Goal: Task Accomplishment & Management: Manage account settings

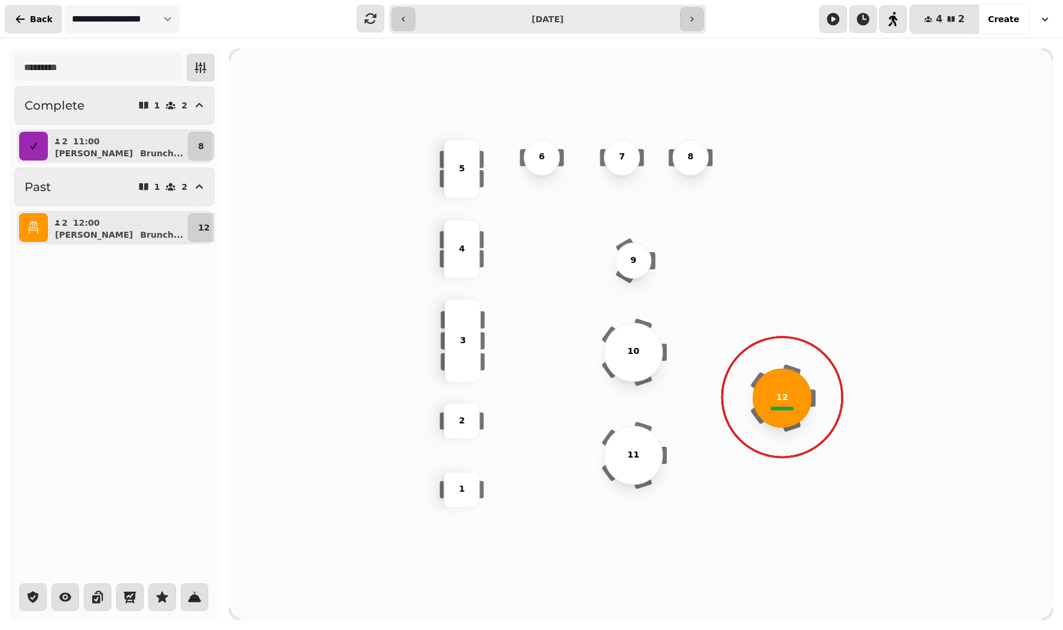
click at [37, 17] on span "Back" at bounding box center [41, 19] width 23 height 8
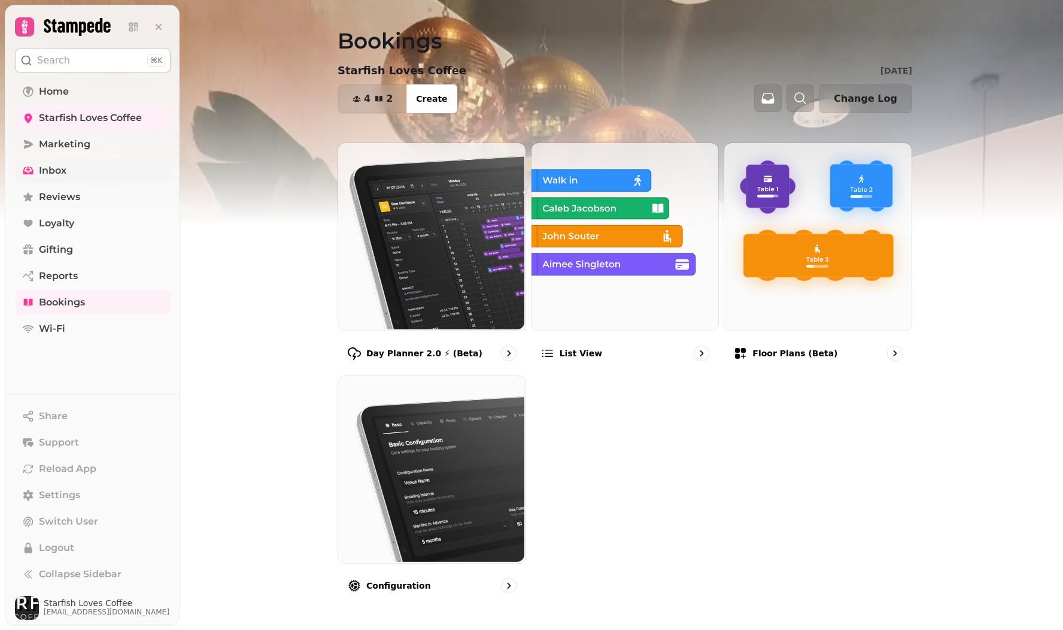
click at [59, 171] on span "Inbox" at bounding box center [53, 170] width 28 height 14
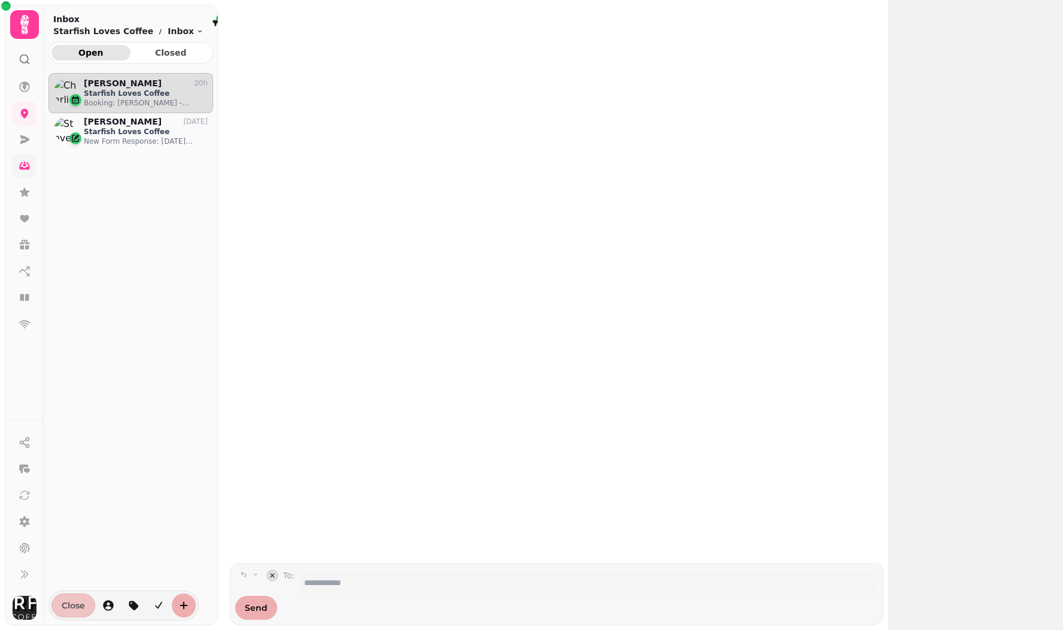
scroll to position [537, 165]
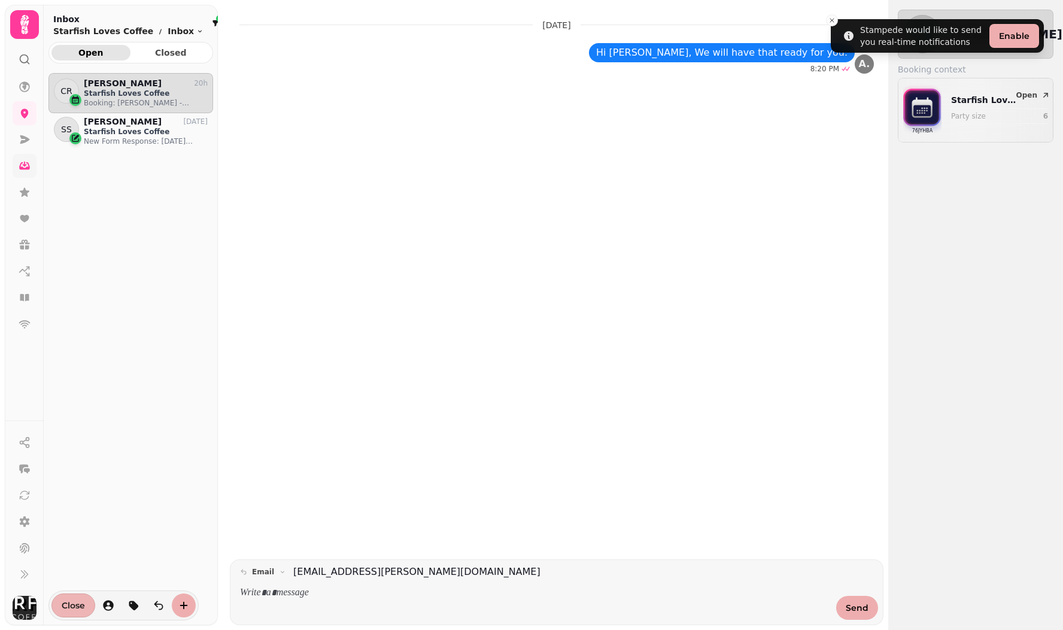
click at [80, 602] on span "Close" at bounding box center [73, 605] width 23 height 8
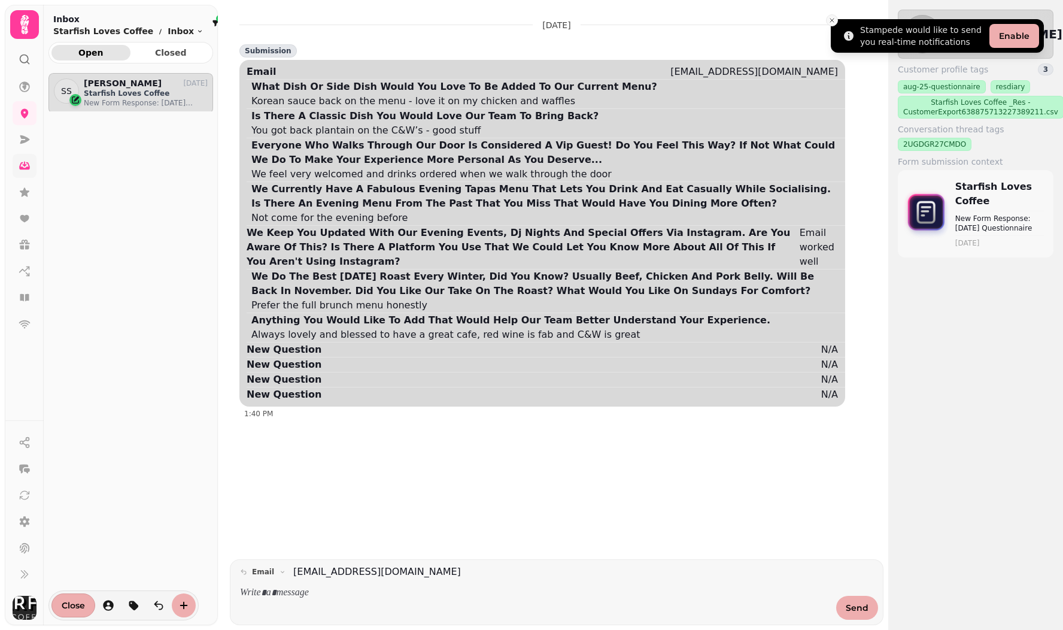
click at [831, 22] on icon "Close toast" at bounding box center [831, 20] width 7 height 7
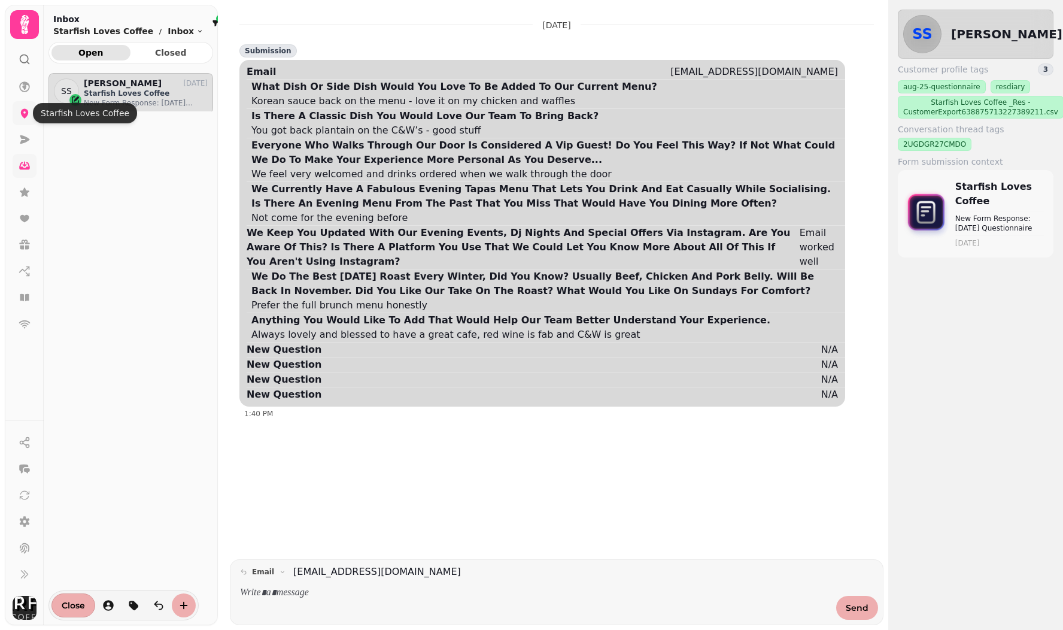
click at [25, 112] on icon at bounding box center [25, 113] width 12 height 12
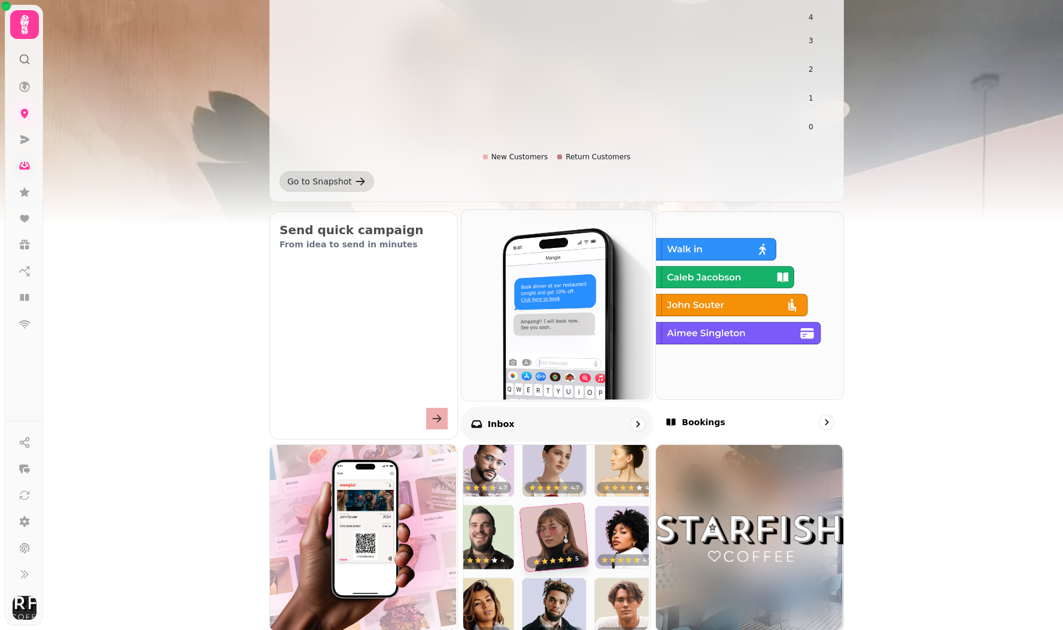
scroll to position [223, 0]
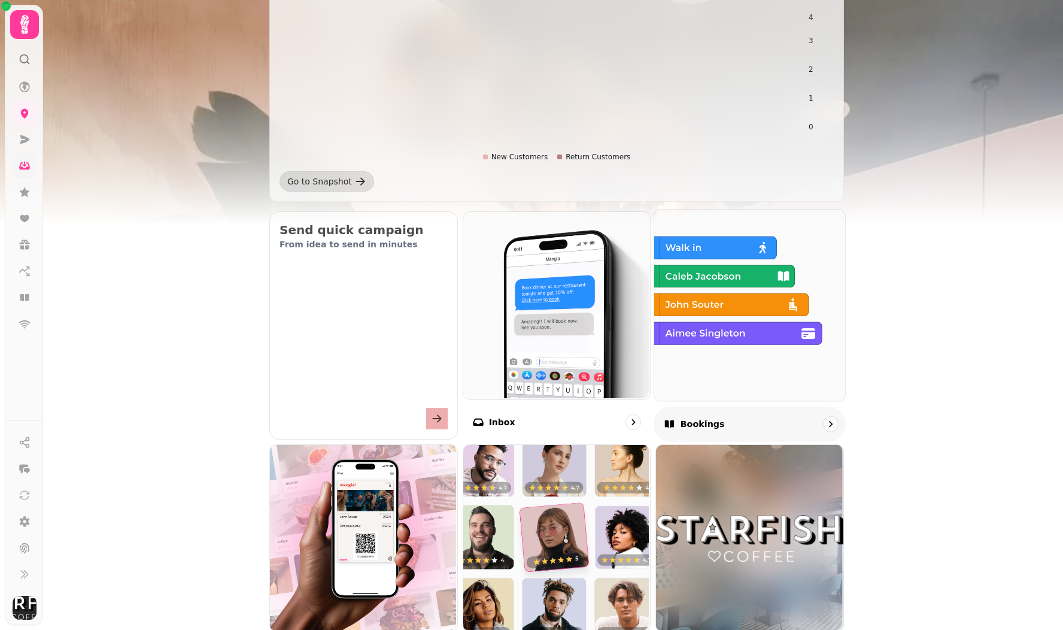
click at [696, 429] on p "Bookings" at bounding box center [703, 424] width 44 height 12
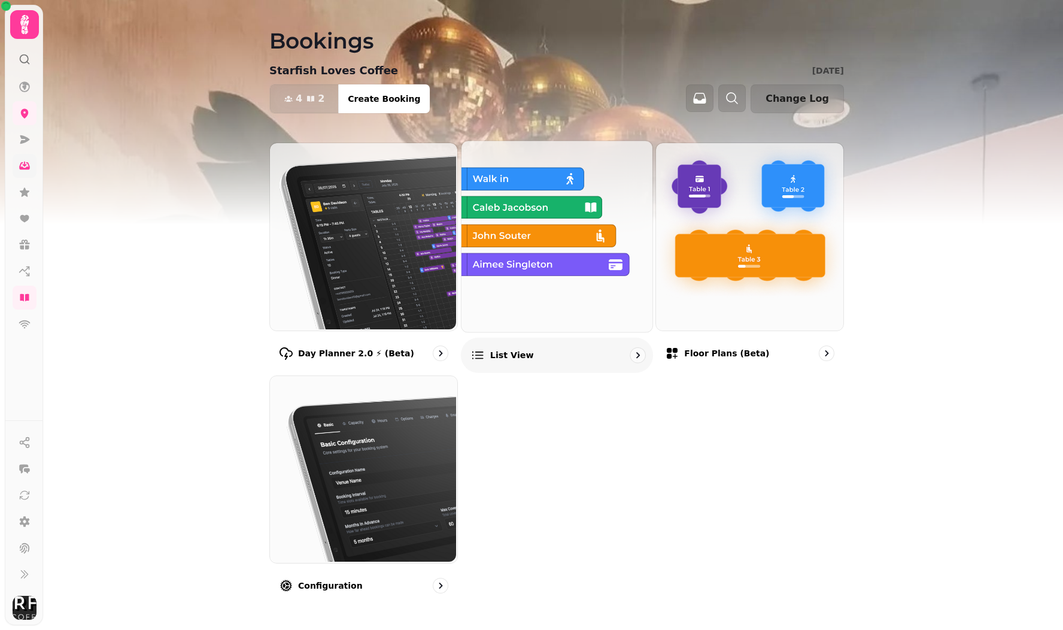
click at [551, 263] on img at bounding box center [555, 234] width 191 height 191
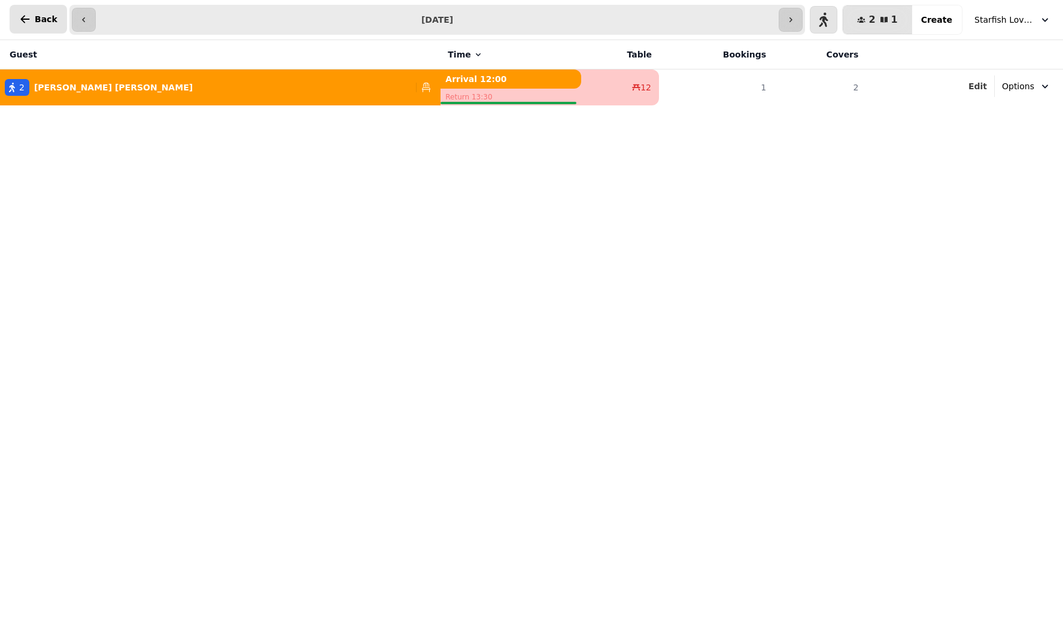
click at [38, 20] on span "Back" at bounding box center [46, 19] width 23 height 8
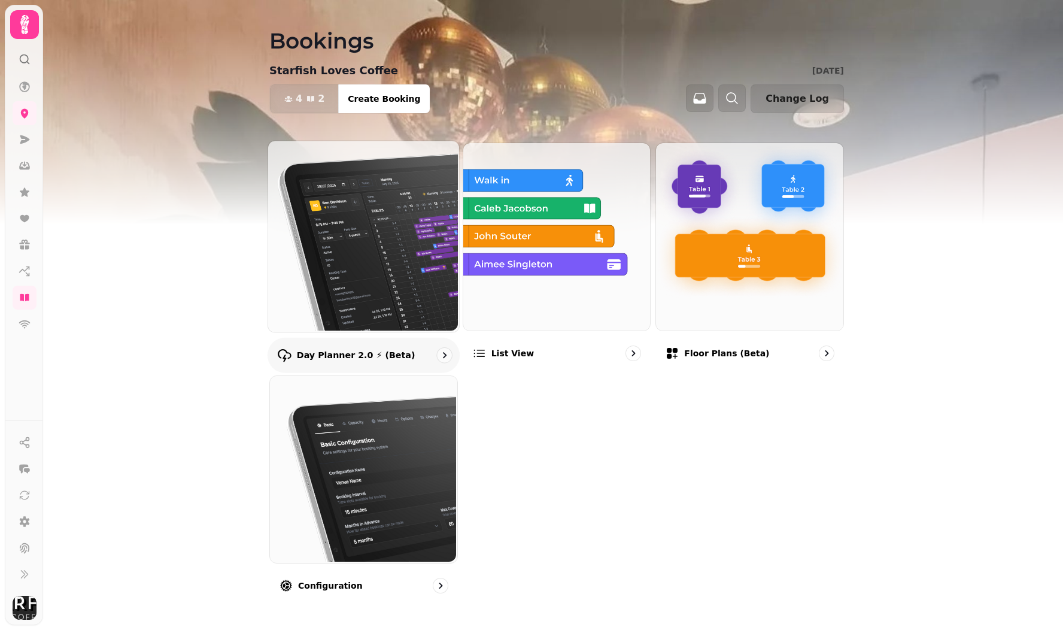
click at [378, 263] on img at bounding box center [362, 234] width 191 height 191
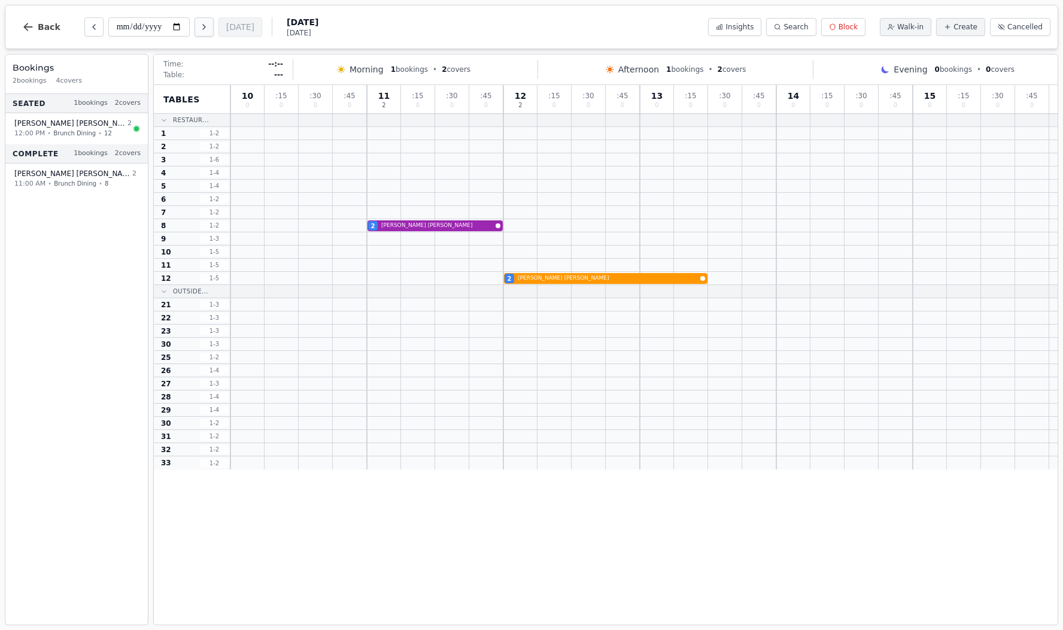
click at [199, 25] on icon "Next day" at bounding box center [204, 27] width 10 height 10
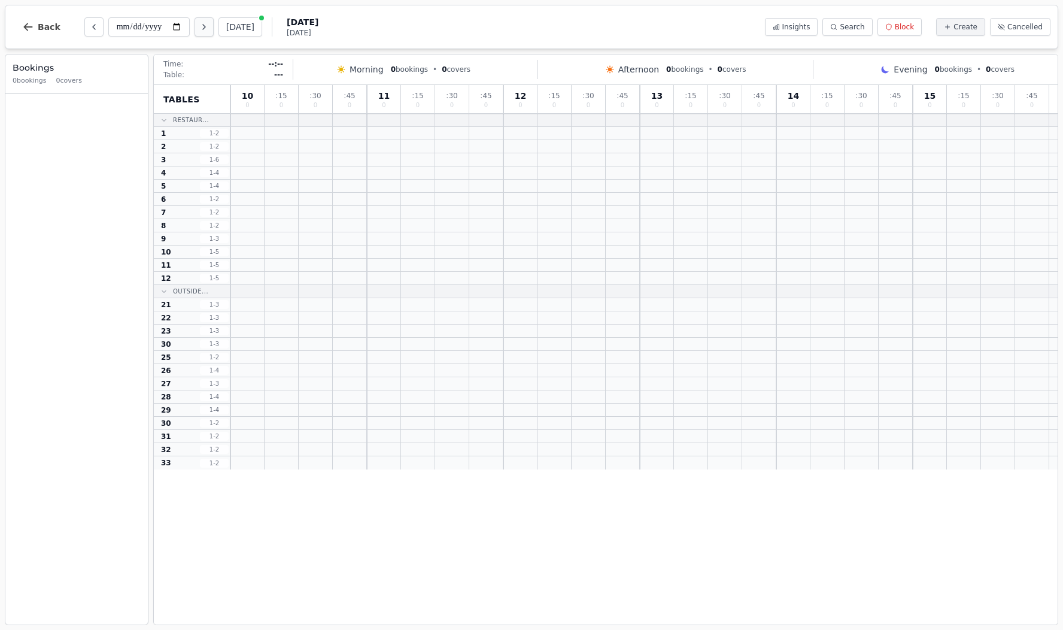
click at [199, 25] on icon "Next day" at bounding box center [204, 27] width 10 height 10
click at [203, 27] on icon "Next day" at bounding box center [204, 27] width 2 height 5
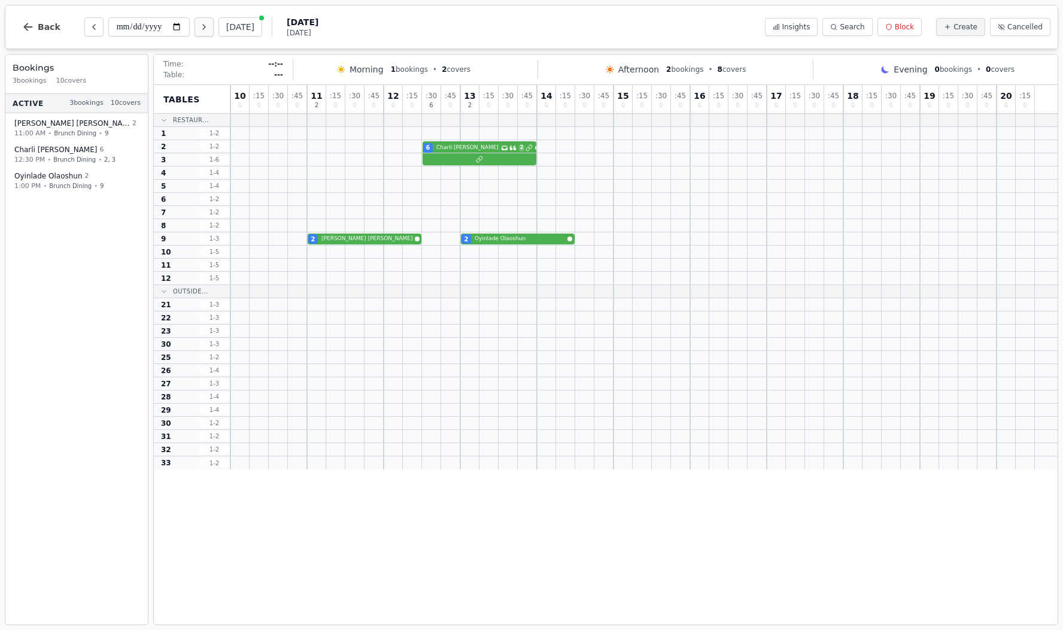
click at [199, 25] on icon "Next day" at bounding box center [204, 27] width 10 height 10
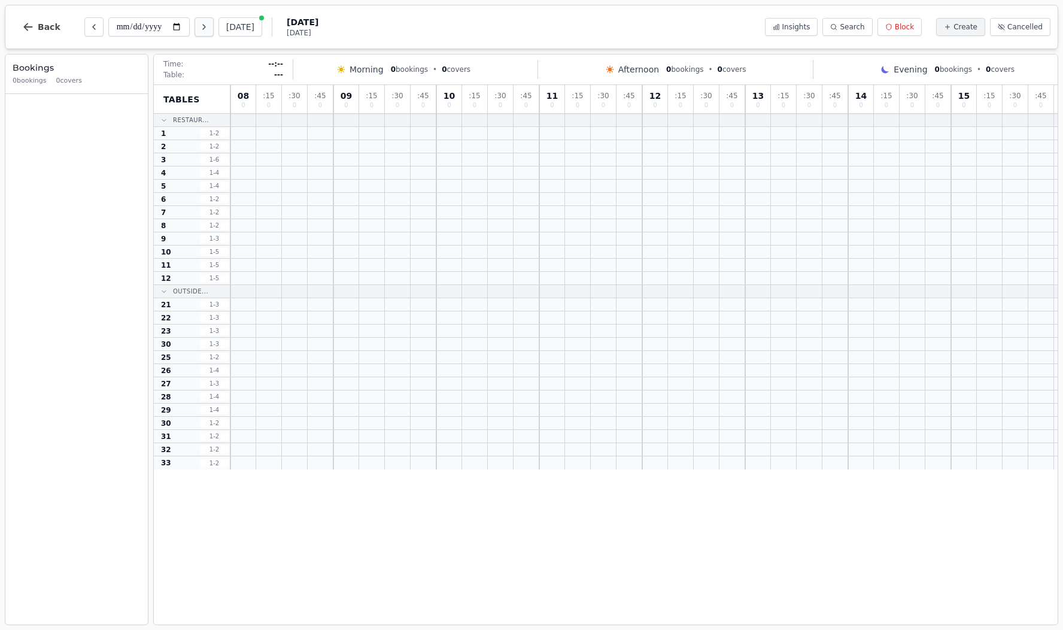
click at [199, 25] on icon "Next day" at bounding box center [204, 27] width 10 height 10
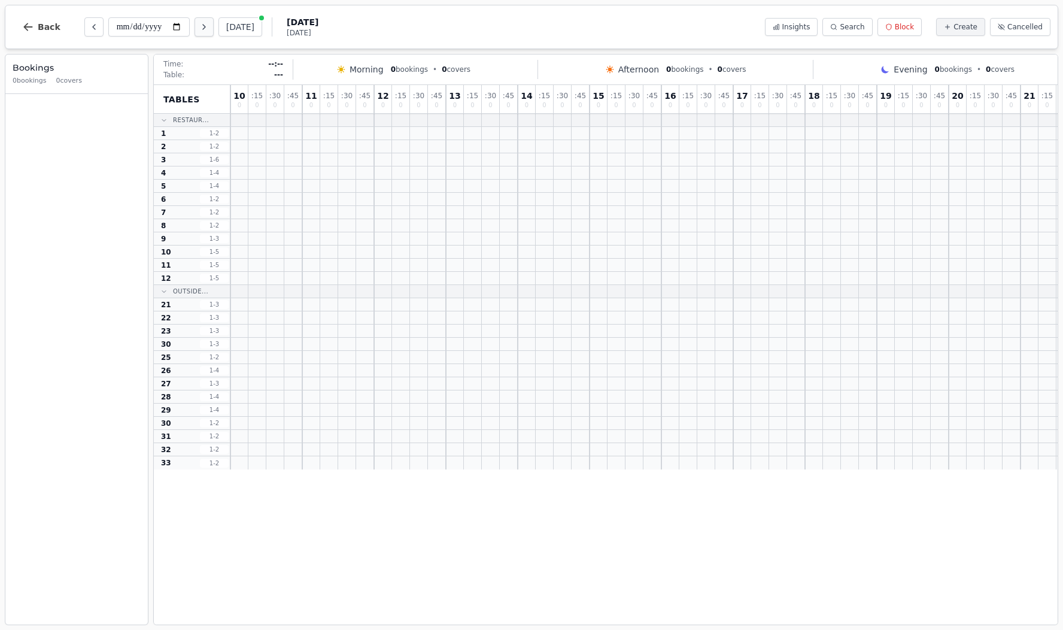
type input "**********"
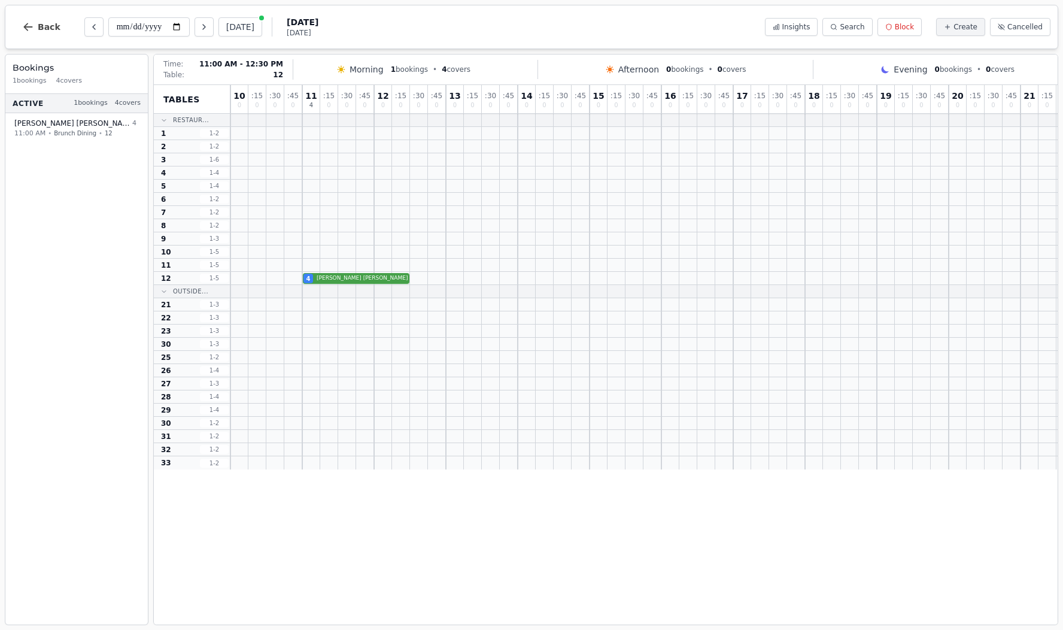
click at [359, 278] on div "4 [PERSON_NAME]" at bounding box center [679, 278] width 898 height 13
select select "****"
select select "*"
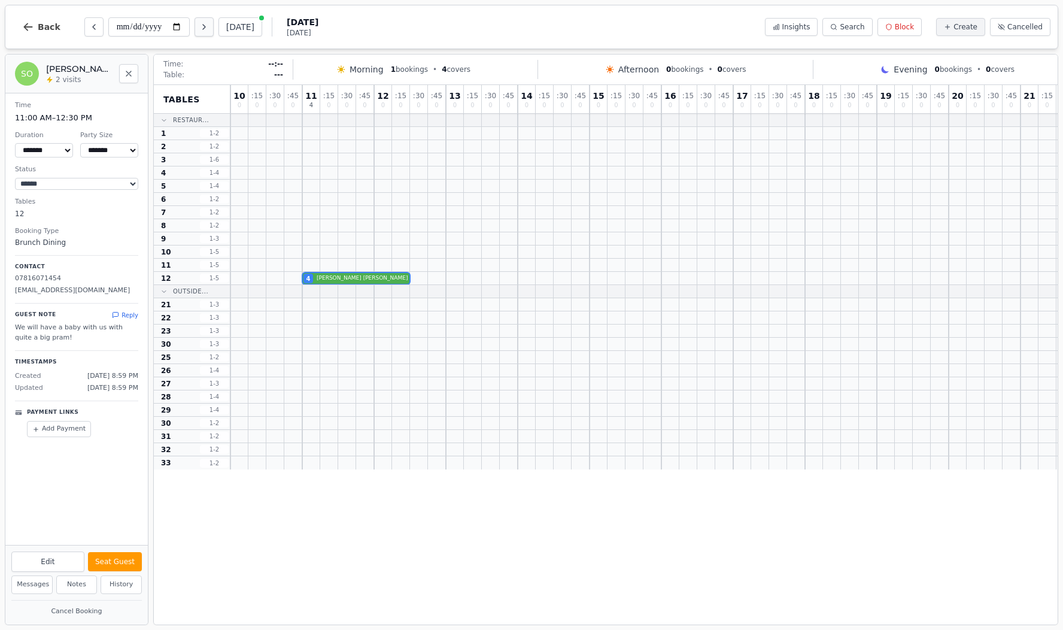
click at [199, 29] on icon "Next day" at bounding box center [204, 27] width 10 height 10
type input "**********"
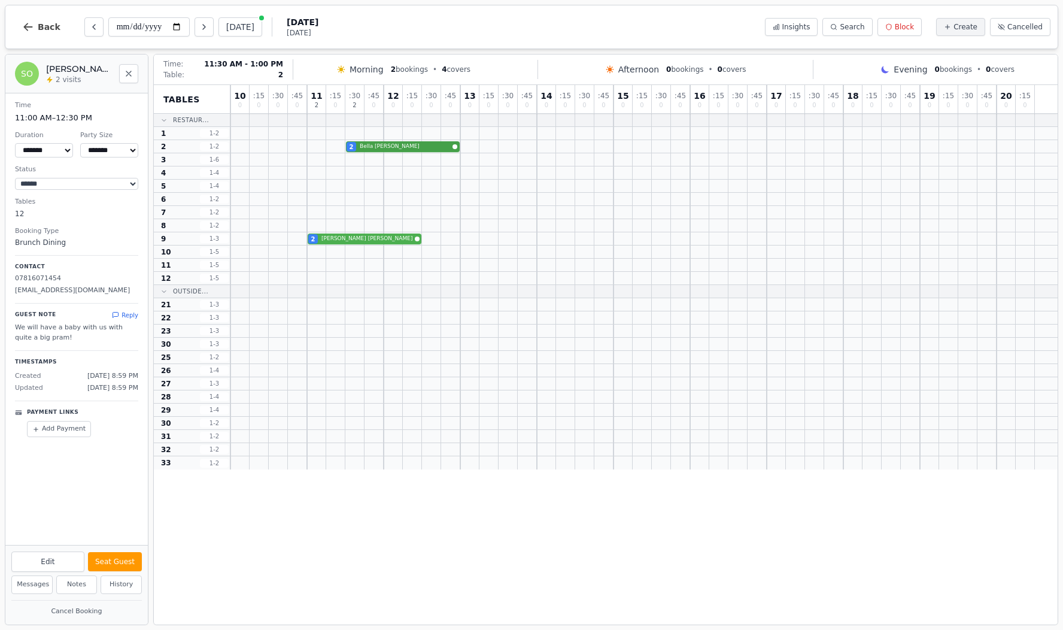
click at [381, 145] on div "2 [PERSON_NAME]" at bounding box center [643, 146] width 827 height 13
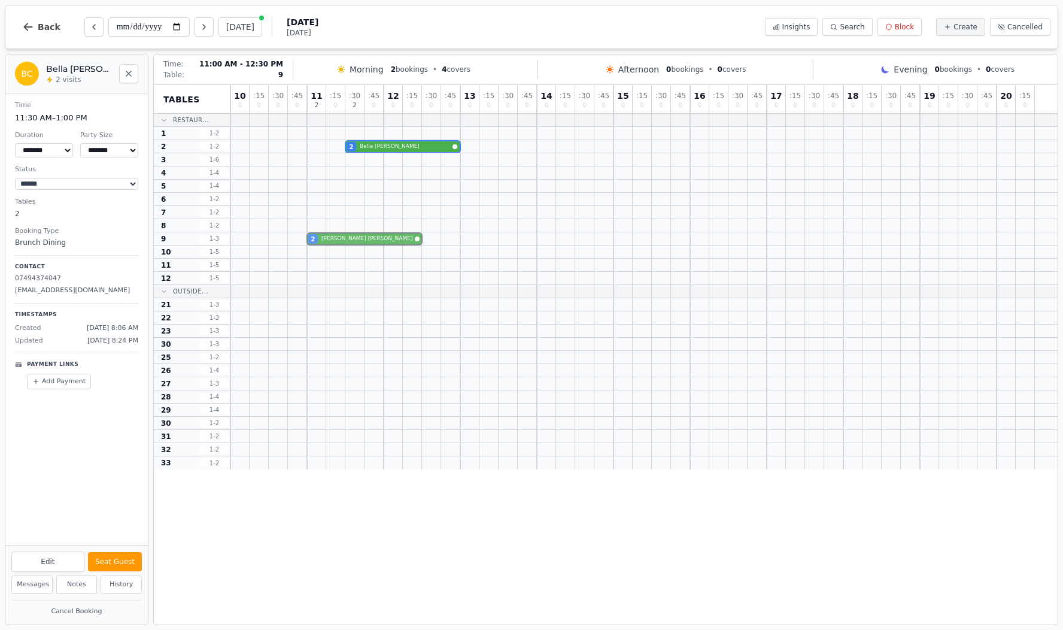
click at [355, 237] on div "2 [PERSON_NAME]" at bounding box center [643, 238] width 827 height 13
